Goal: Transaction & Acquisition: Purchase product/service

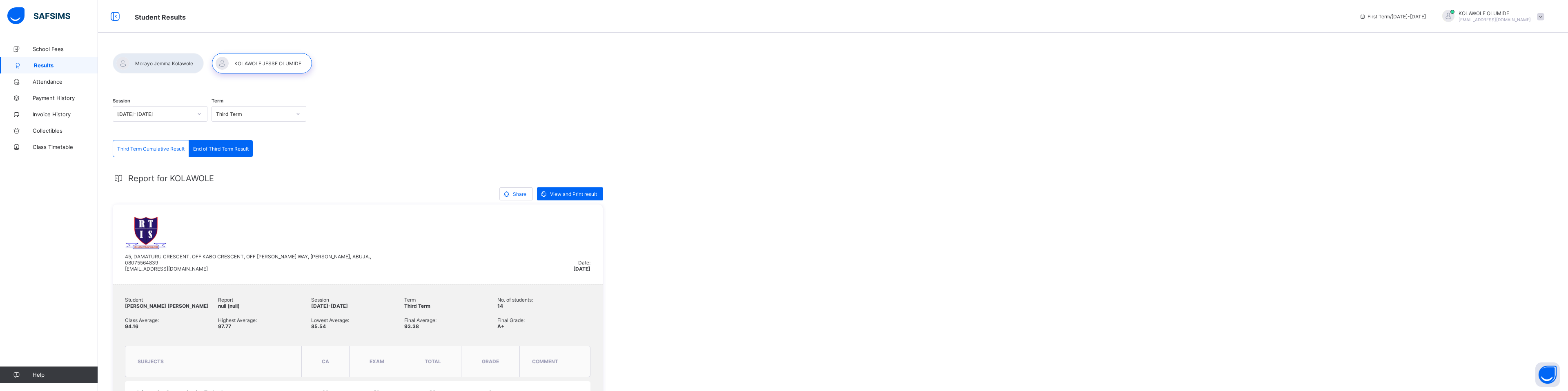
scroll to position [214, 0]
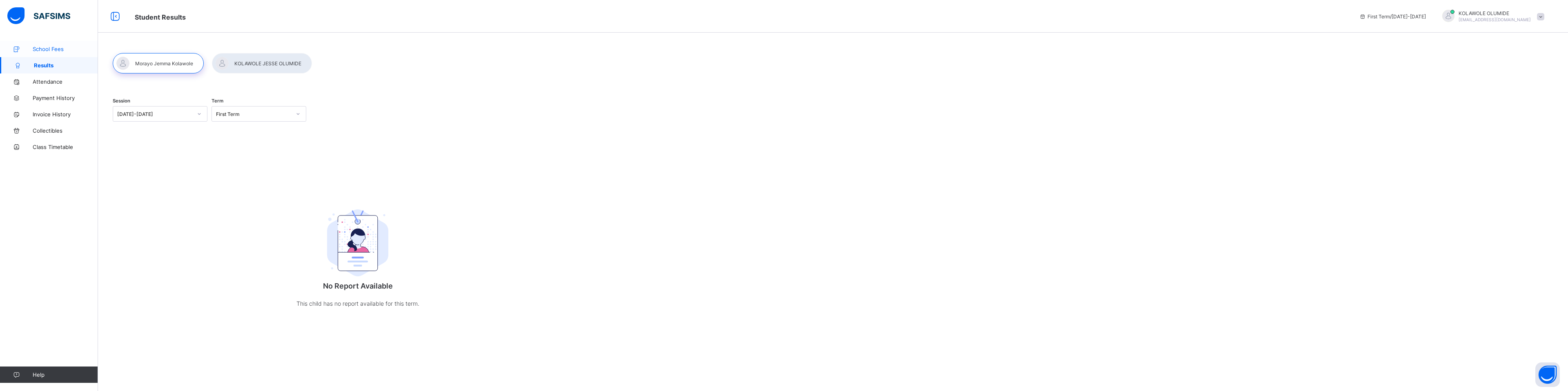
click at [62, 50] on span "School Fees" at bounding box center [66, 49] width 66 height 7
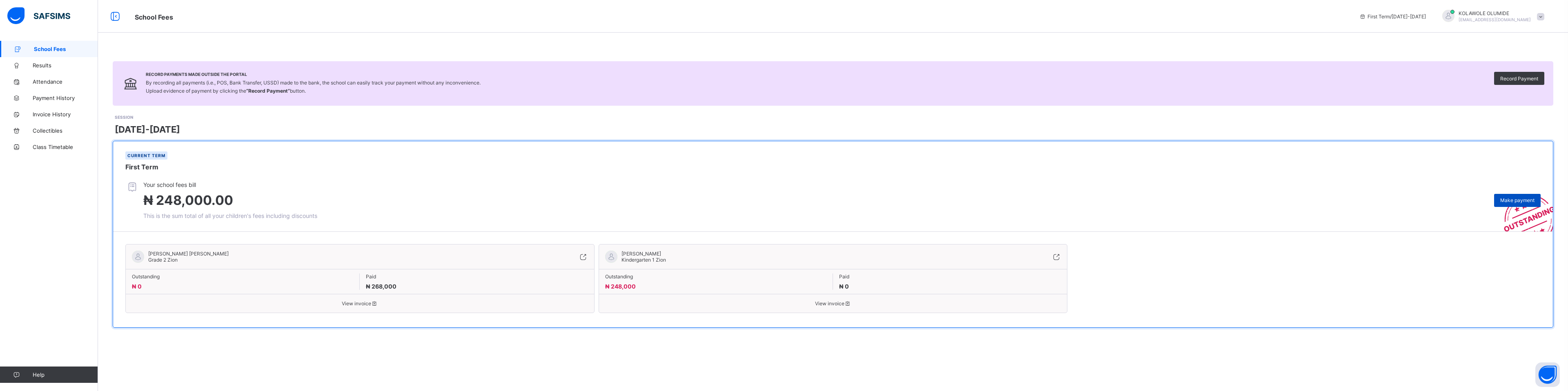
click at [1516, 200] on span "Make payment" at bounding box center [1517, 200] width 34 height 6
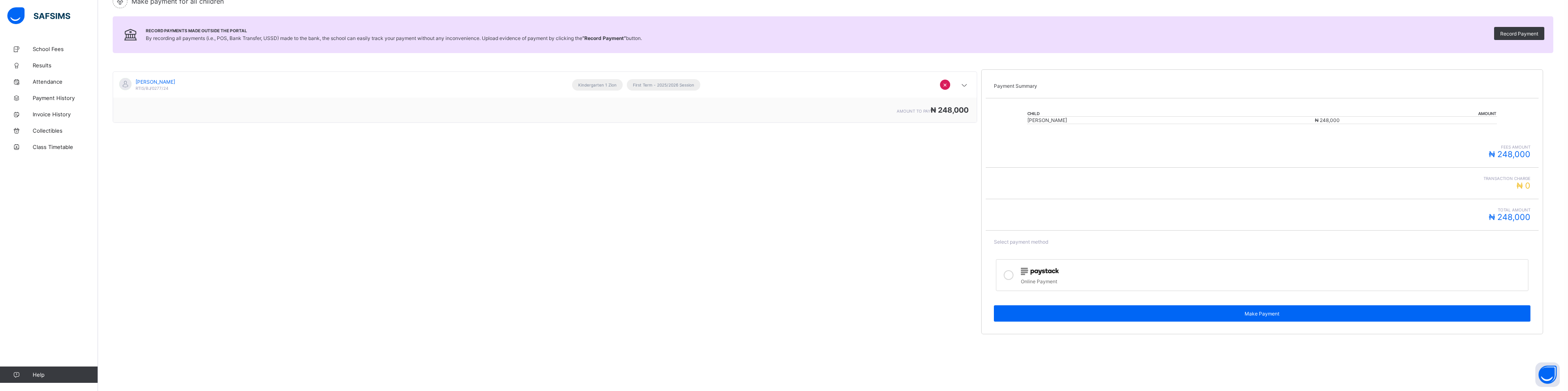
scroll to position [88, 0]
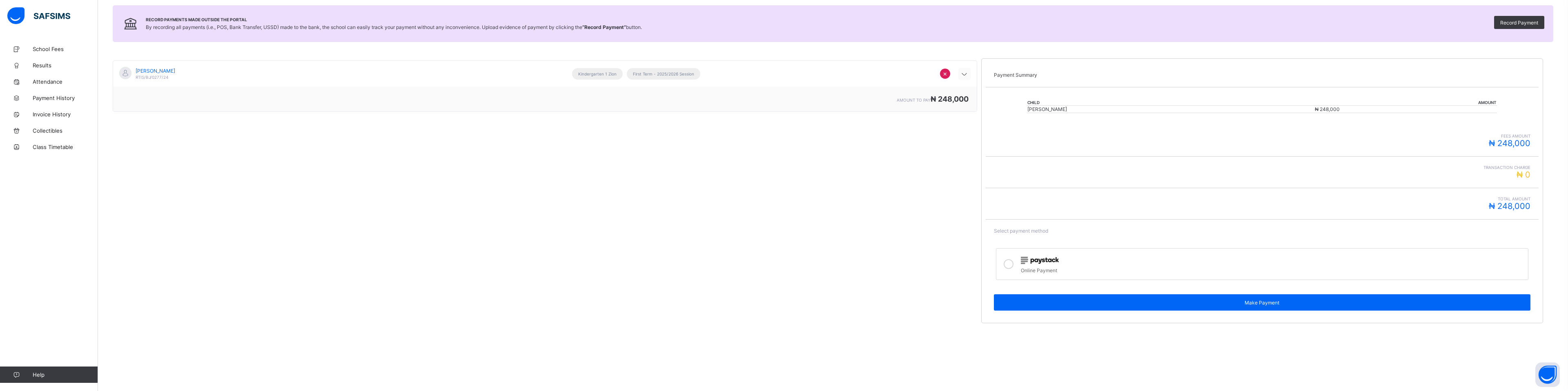
click at [963, 74] on icon at bounding box center [964, 74] width 10 height 8
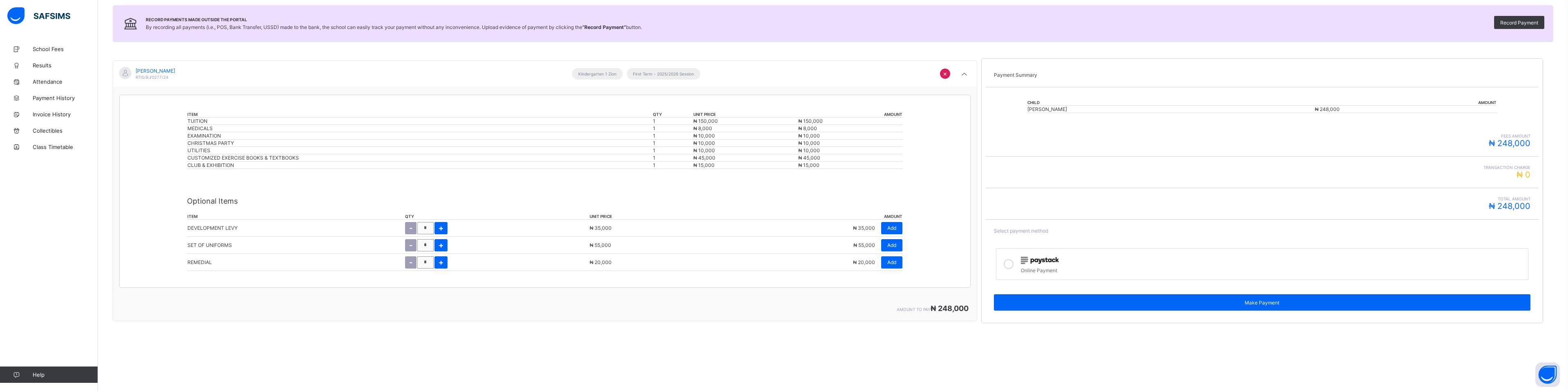
click at [1028, 261] on img at bounding box center [1040, 260] width 38 height 7
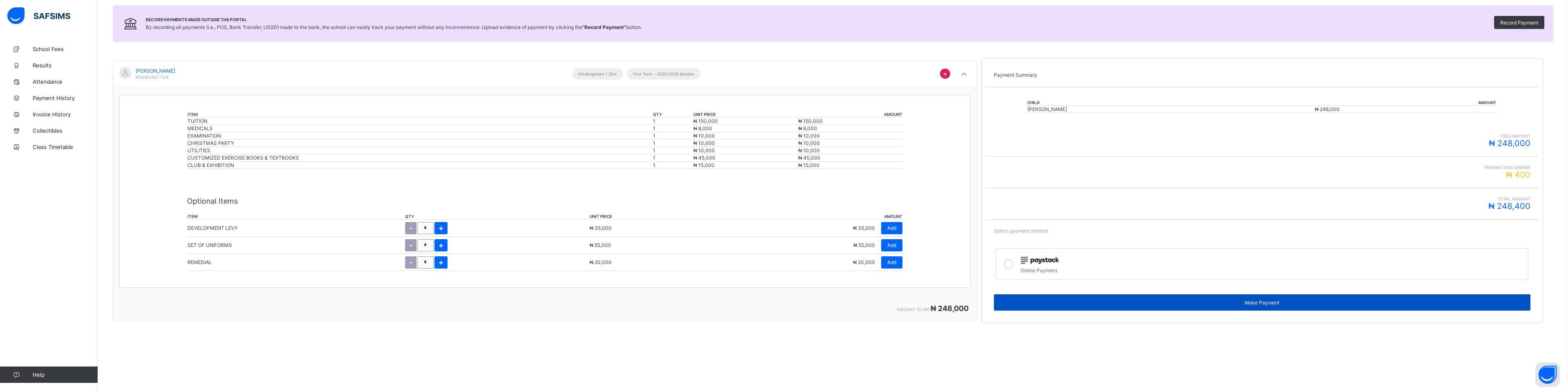
click at [1220, 303] on span "Make Payment" at bounding box center [1262, 303] width 524 height 6
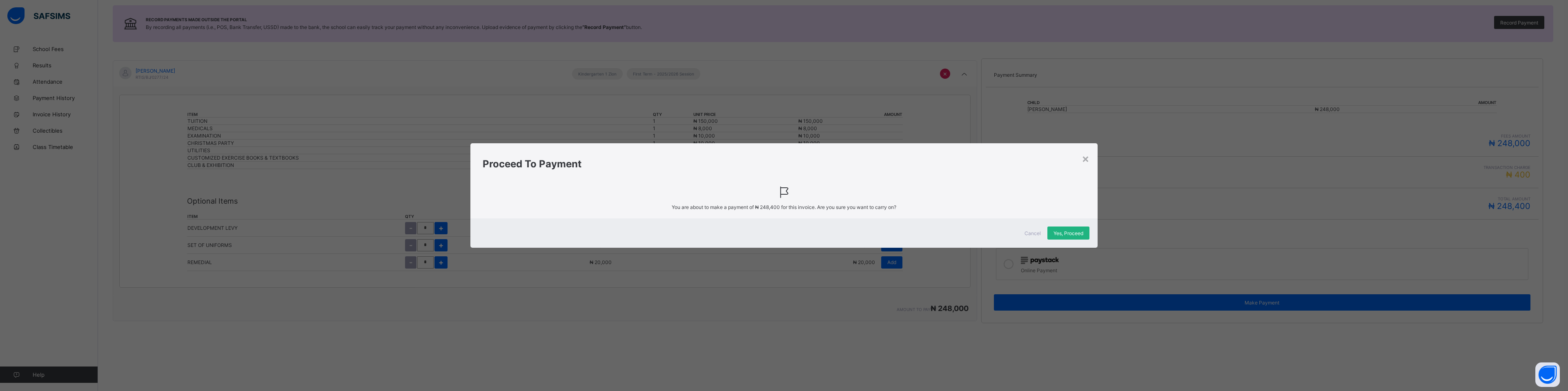
click at [1074, 230] on span "Yes, Proceed" at bounding box center [1069, 233] width 30 height 6
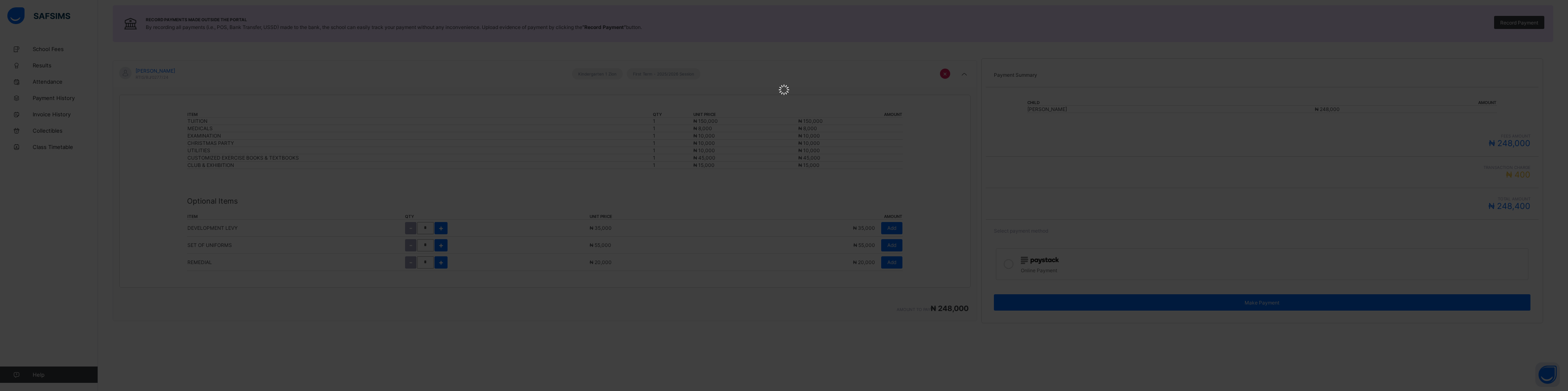
scroll to position [0, 0]
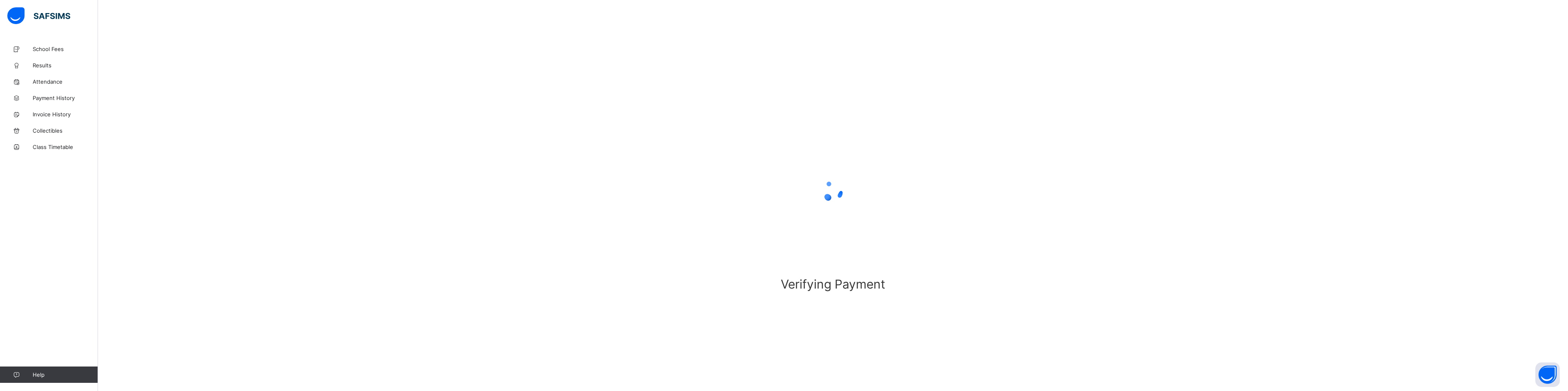
scroll to position [82, 0]
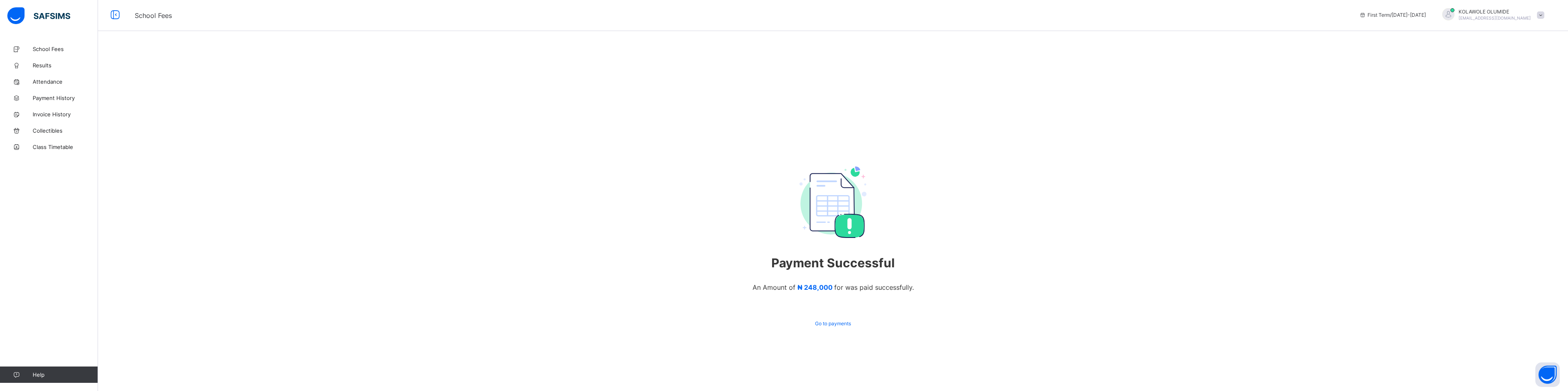
scroll to position [68, 0]
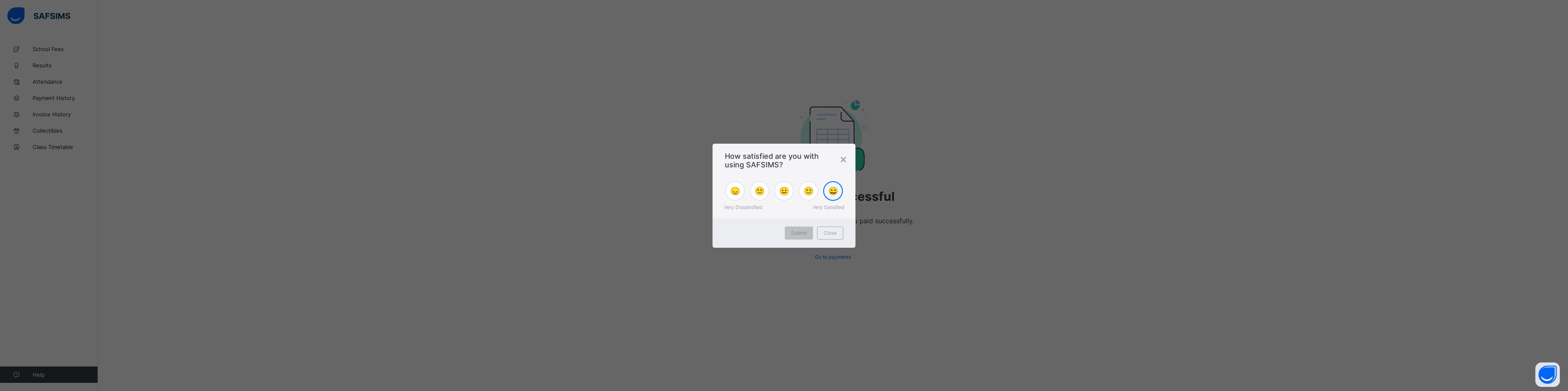
click at [832, 193] on span "😄" at bounding box center [833, 191] width 10 height 10
click at [802, 233] on span "Submit" at bounding box center [799, 232] width 16 height 6
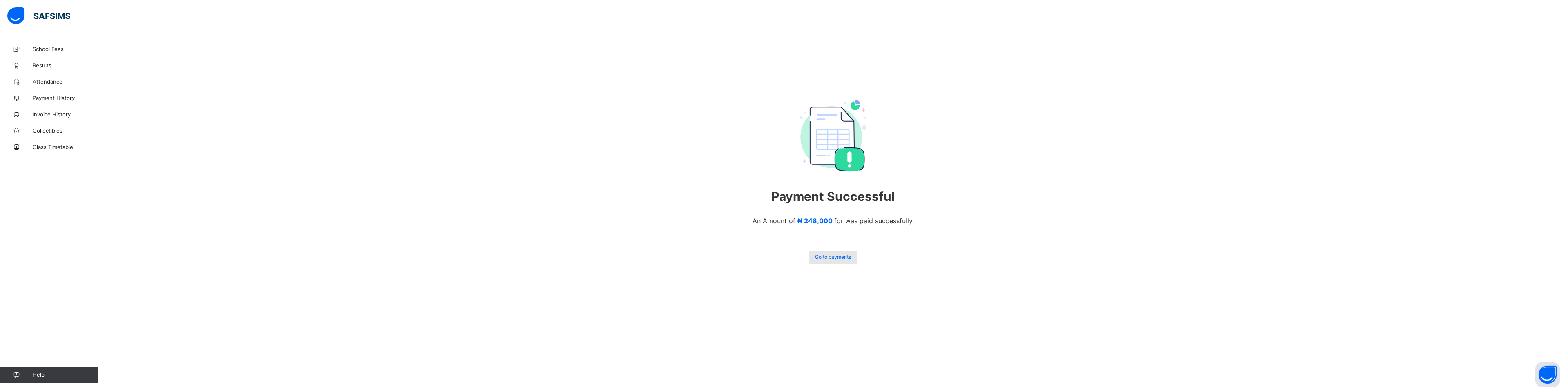
click at [832, 254] on span "Go to payments" at bounding box center [833, 256] width 36 height 6
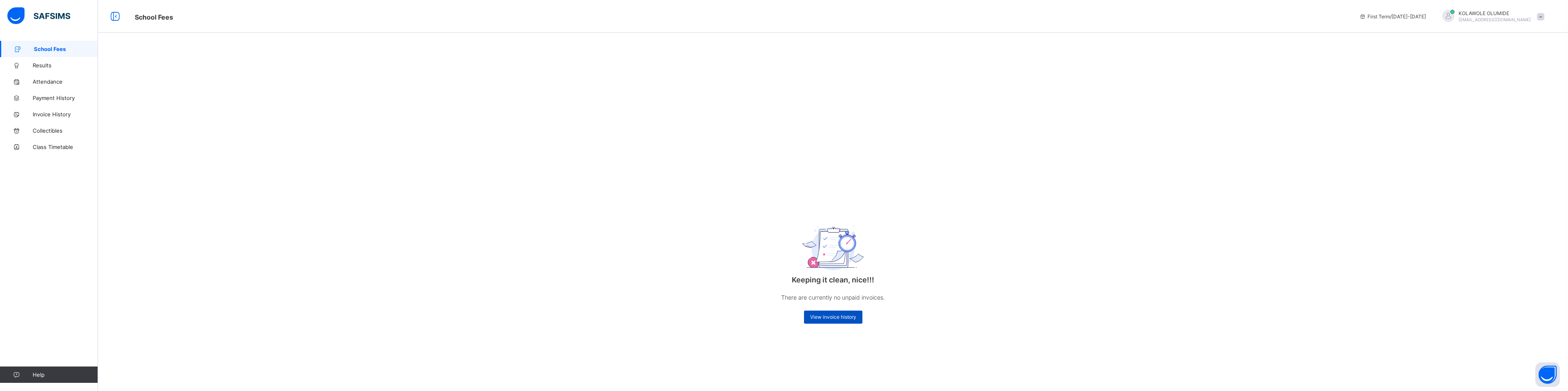
click at [826, 319] on span "View invoice history" at bounding box center [833, 317] width 46 height 6
click at [831, 317] on span "View invoice history" at bounding box center [833, 317] width 46 height 6
click at [829, 313] on div "View invoice history" at bounding box center [833, 317] width 58 height 13
click at [61, 92] on link "Payment History" at bounding box center [49, 98] width 98 height 16
